Goal: Contribute content: Add original content to the website for others to see

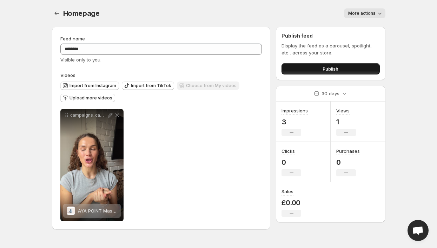
click at [310, 69] on button "Publish" at bounding box center [331, 68] width 98 height 11
click at [57, 13] on icon "Settings" at bounding box center [56, 13] width 7 height 7
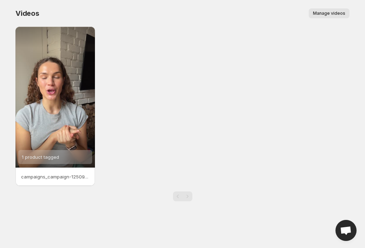
click at [205, 111] on div "1 product tagged campaigns_campaign-12509_clip_creator_16761_483409b5-0790-47e3…" at bounding box center [182, 106] width 334 height 159
click at [328, 14] on span "Manage videos" at bounding box center [329, 14] width 32 height 6
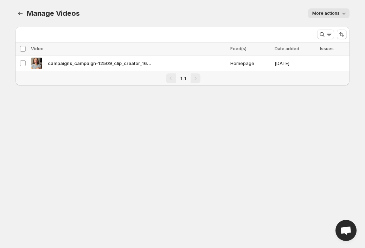
click at [324, 12] on span "More actions" at bounding box center [325, 14] width 27 height 6
click at [277, 11] on div "More actions" at bounding box center [218, 13] width 261 height 10
click at [18, 13] on icon "Manage Videos" at bounding box center [20, 13] width 7 height 7
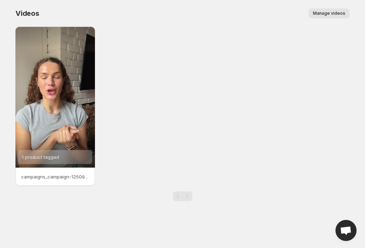
click at [171, 113] on div "1 product tagged campaigns_campaign-12509_clip_creator_16761_483409b5-0790-47e3…" at bounding box center [182, 106] width 334 height 159
click at [276, 76] on div "1 product tagged campaigns_campaign-12509_clip_creator_16761_483409b5-0790-47e3…" at bounding box center [182, 106] width 334 height 159
drag, startPoint x: 220, startPoint y: 43, endPoint x: 210, endPoint y: 44, distance: 9.1
click at [220, 43] on div "1 product tagged campaigns_campaign-12509_clip_creator_16761_483409b5-0790-47e3…" at bounding box center [182, 106] width 334 height 159
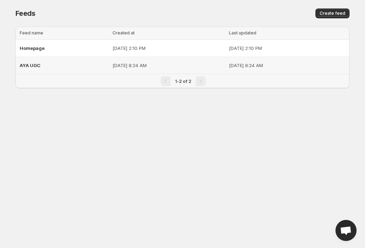
click at [64, 64] on div "AYA UGC" at bounding box center [64, 65] width 89 height 13
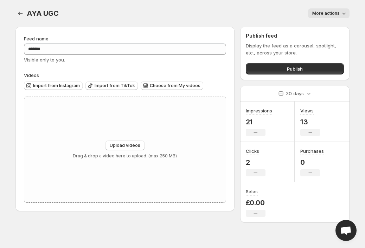
click at [344, 12] on icon "button" at bounding box center [343, 13] width 7 height 7
click at [317, 27] on span "Delete" at bounding box center [320, 28] width 14 height 6
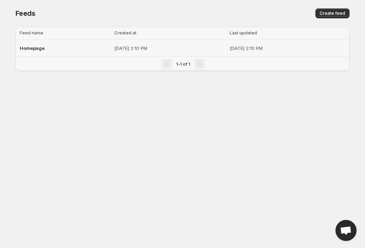
click at [75, 47] on div "Homepage" at bounding box center [65, 48] width 90 height 13
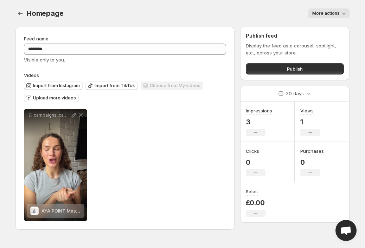
click at [176, 131] on div "**********" at bounding box center [125, 165] width 202 height 112
click at [339, 11] on button "More actions" at bounding box center [328, 13] width 41 height 10
click at [258, 9] on div "More actions" at bounding box center [211, 13] width 278 height 10
click at [141, 147] on div "**********" at bounding box center [125, 165] width 202 height 112
click at [165, 133] on div "**********" at bounding box center [125, 165] width 202 height 112
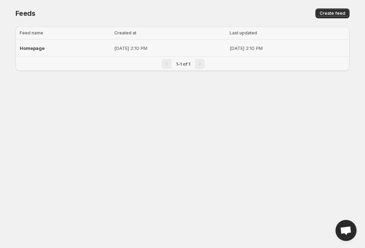
click at [80, 50] on div "Homepage" at bounding box center [65, 48] width 90 height 13
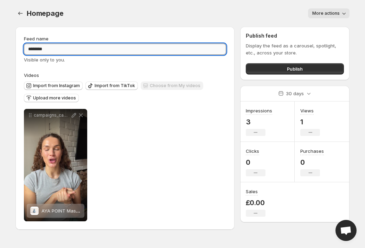
click at [70, 50] on input "********" at bounding box center [125, 49] width 202 height 11
click at [53, 98] on span "Upload more videos" at bounding box center [54, 98] width 43 height 6
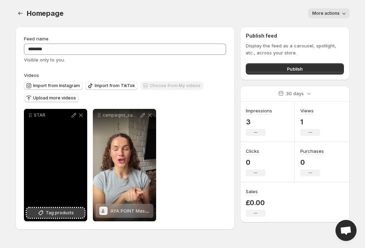
click at [56, 215] on span "Tag products" at bounding box center [60, 212] width 28 height 7
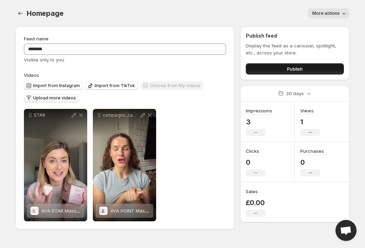
click at [299, 69] on span "Publish" at bounding box center [295, 68] width 16 height 7
click at [298, 68] on span "Publish" at bounding box center [295, 68] width 16 height 7
